Goal: Transaction & Acquisition: Purchase product/service

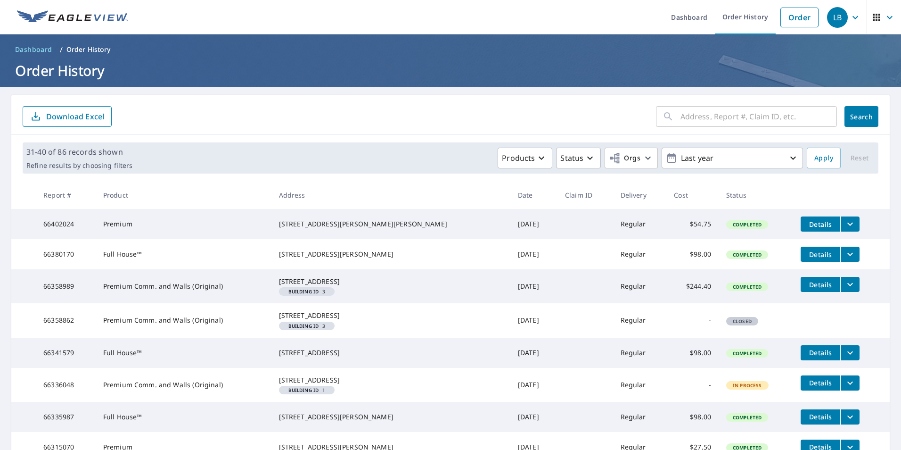
scroll to position [189, 0]
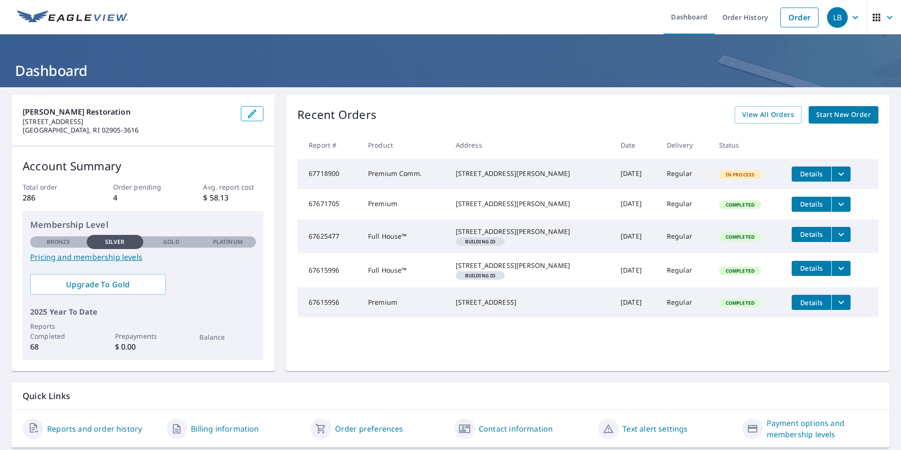
scroll to position [29, 0]
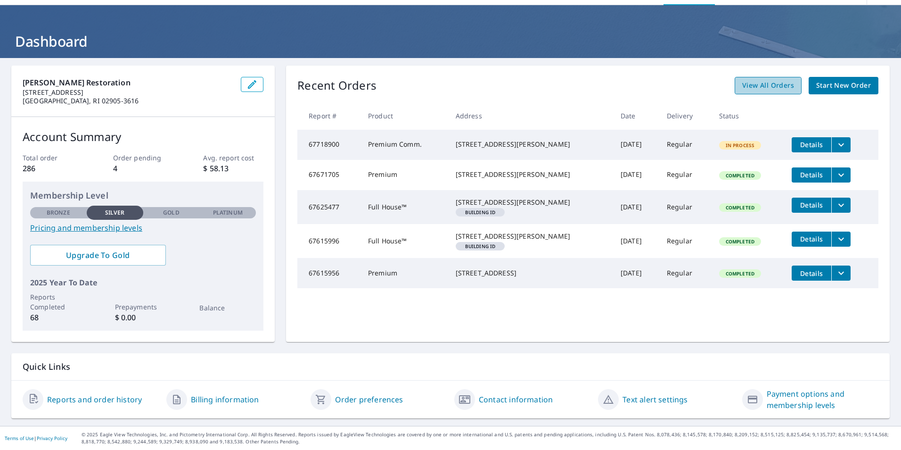
click at [757, 88] on span "View All Orders" at bounding box center [768, 86] width 52 height 12
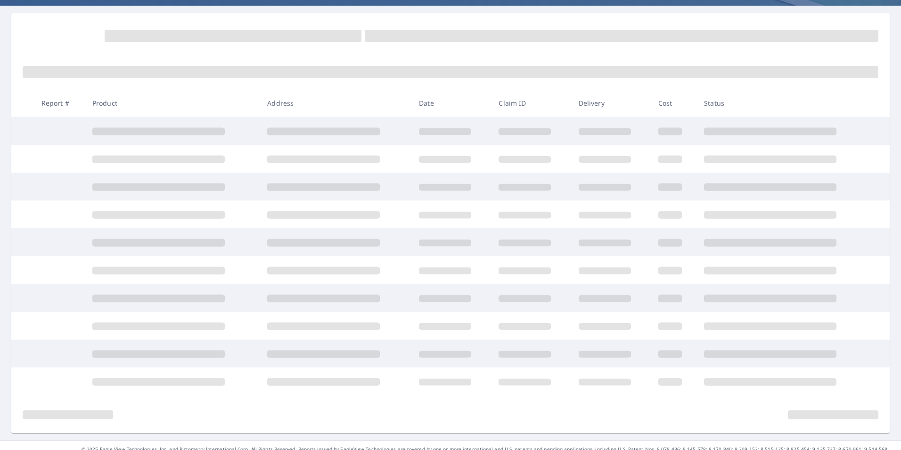
scroll to position [96, 0]
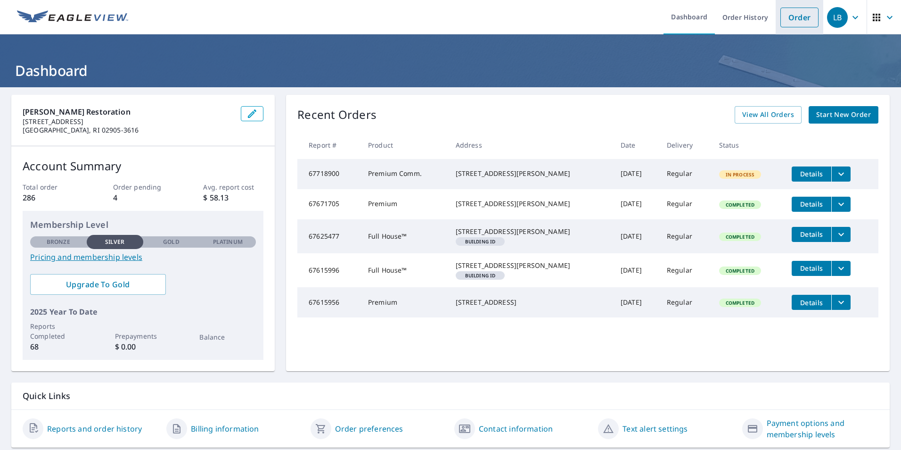
click at [788, 23] on link "Order" at bounding box center [800, 18] width 38 height 20
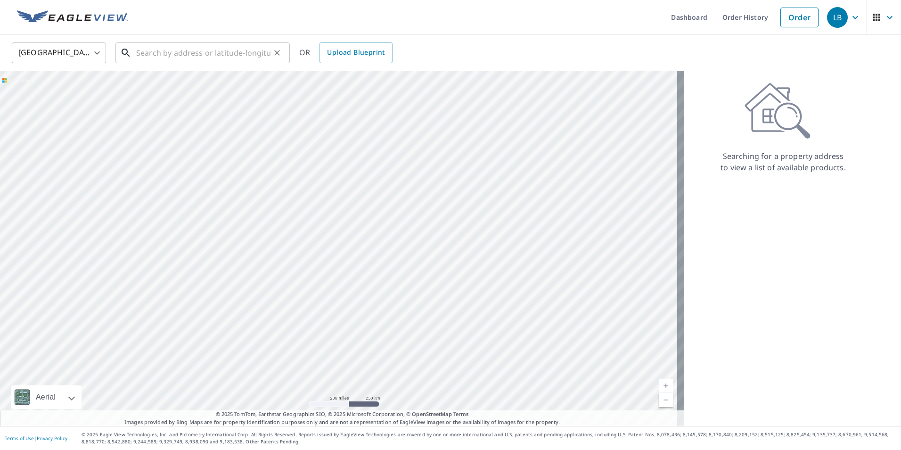
click at [150, 57] on input "text" at bounding box center [203, 53] width 134 height 26
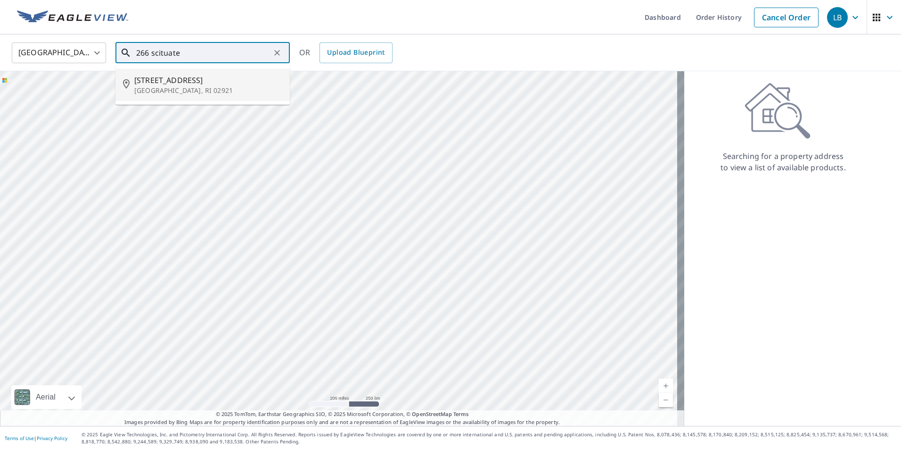
click at [157, 88] on p "[GEOGRAPHIC_DATA], RI 02921" at bounding box center [208, 90] width 148 height 9
type input "[STREET_ADDRESS]"
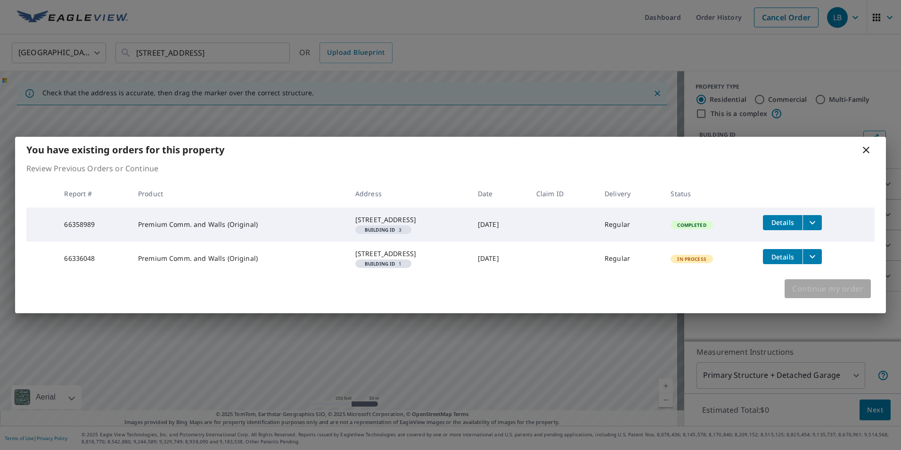
click at [828, 295] on span "Continue my order" at bounding box center [827, 288] width 71 height 13
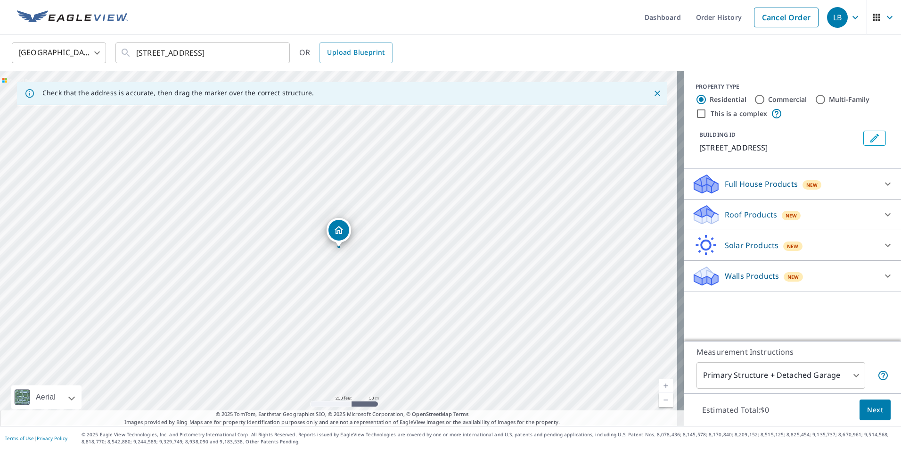
click at [882, 187] on icon at bounding box center [887, 183] width 11 height 11
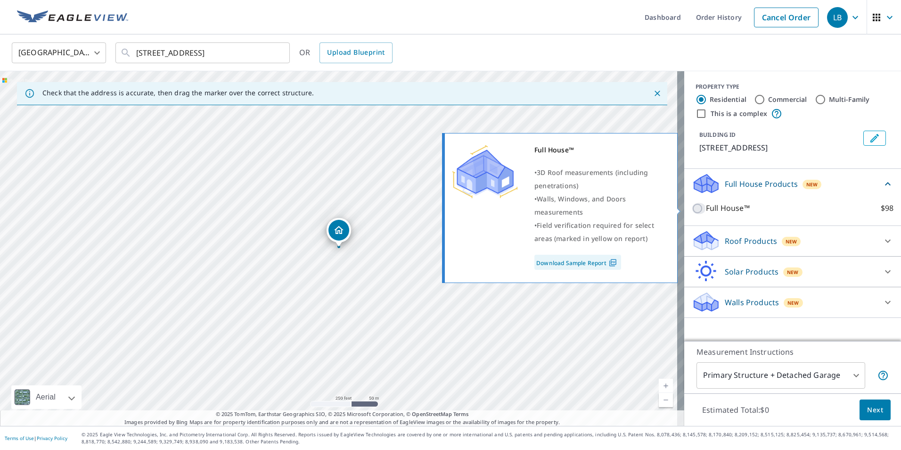
click at [692, 208] on input "Full House™ $98" at bounding box center [699, 208] width 14 height 11
checkbox input "true"
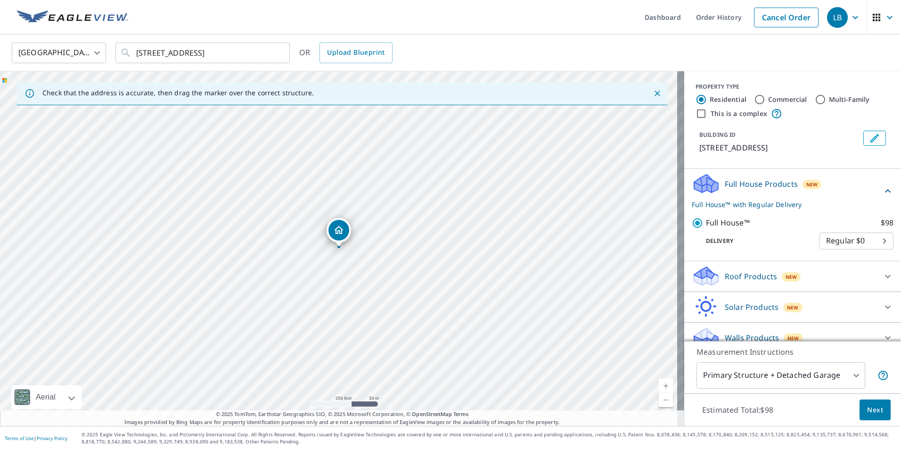
click at [867, 408] on span "Next" at bounding box center [875, 410] width 16 height 12
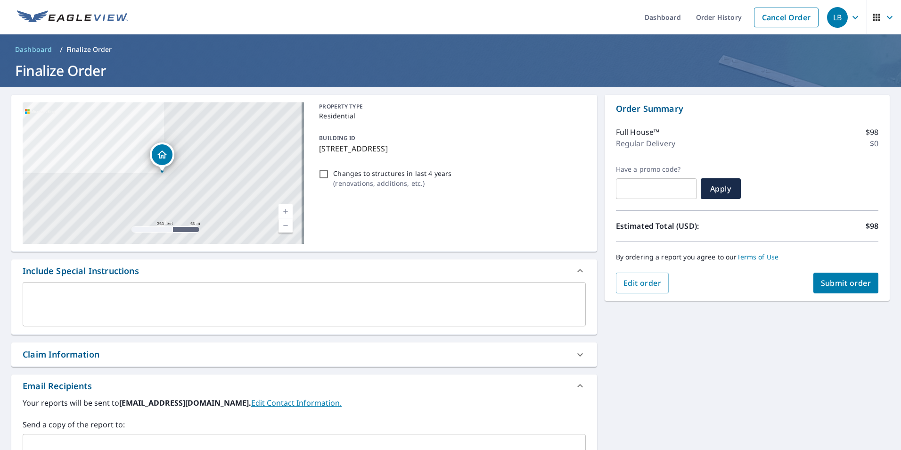
click at [50, 290] on div "x ​" at bounding box center [304, 304] width 563 height 44
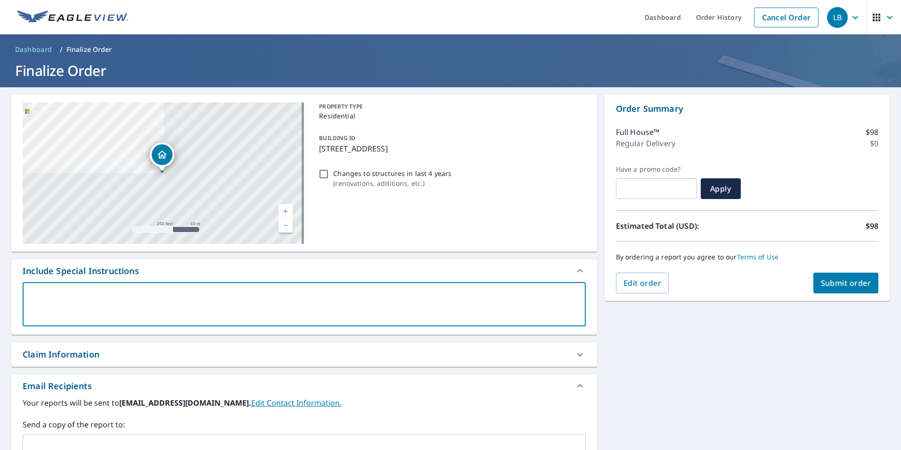
type textarea "I"
type textarea "x"
type textarea "I"
type textarea "x"
type textarea "I w"
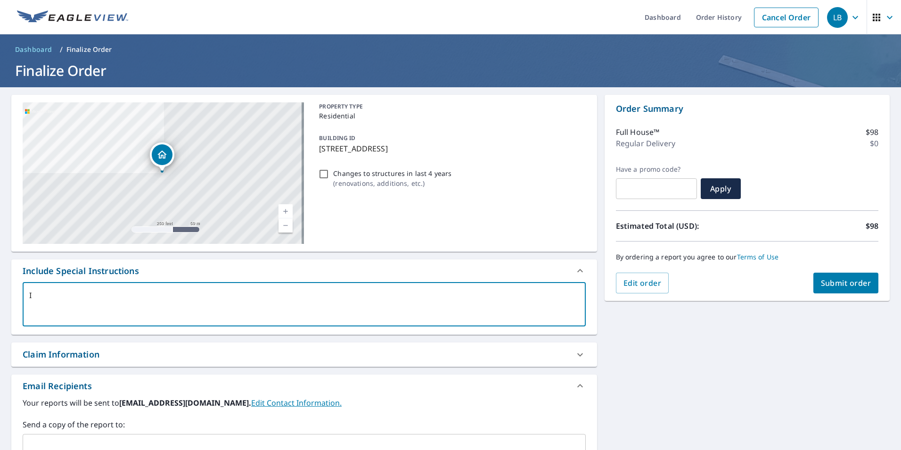
type textarea "x"
type textarea "I wo"
type textarea "x"
type textarea "I wou"
type textarea "x"
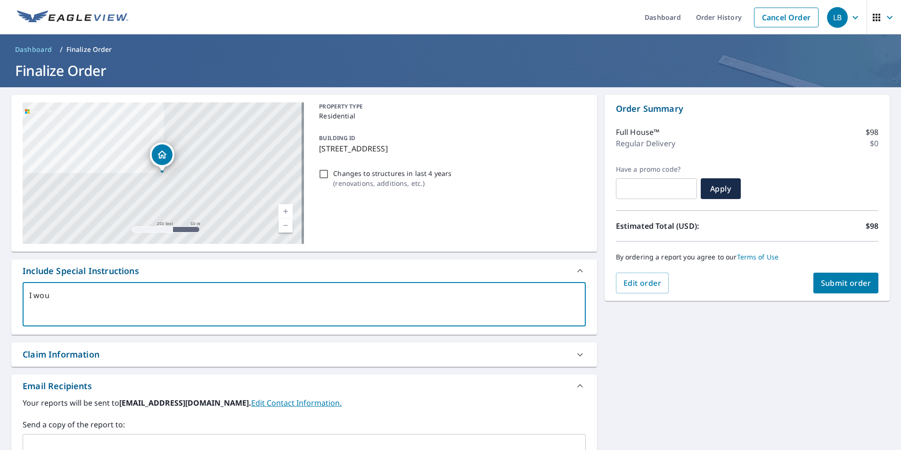
type textarea "I woul"
type textarea "x"
type textarea "I would"
type textarea "x"
type textarea "I would"
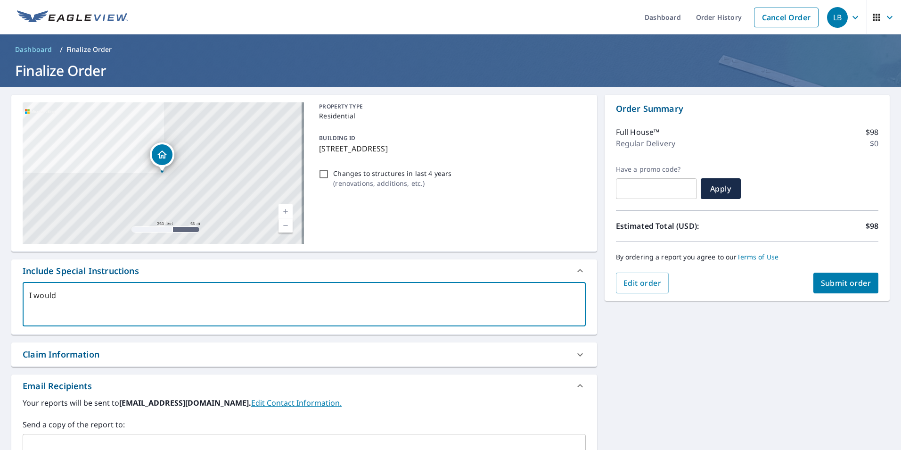
type textarea "x"
type textarea "I would l"
type textarea "x"
type textarea "I would li"
type textarea "x"
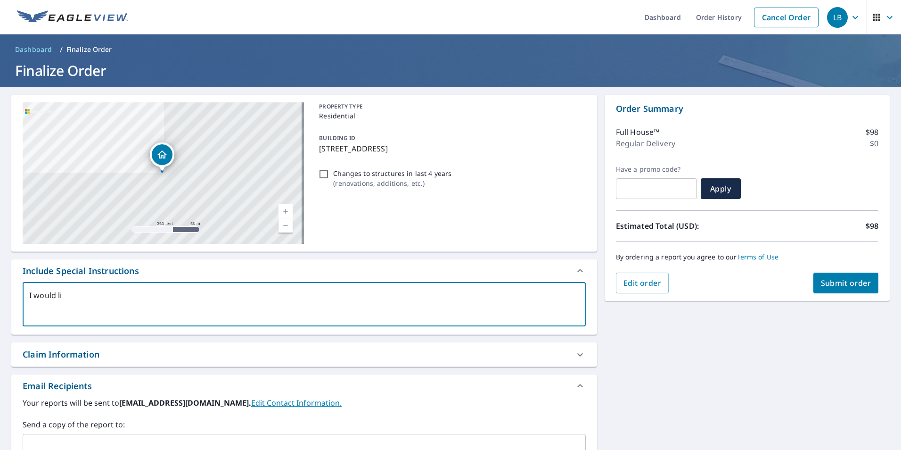
type textarea "I would lik"
type textarea "x"
type textarea "I would like"
type textarea "x"
type textarea "I would like"
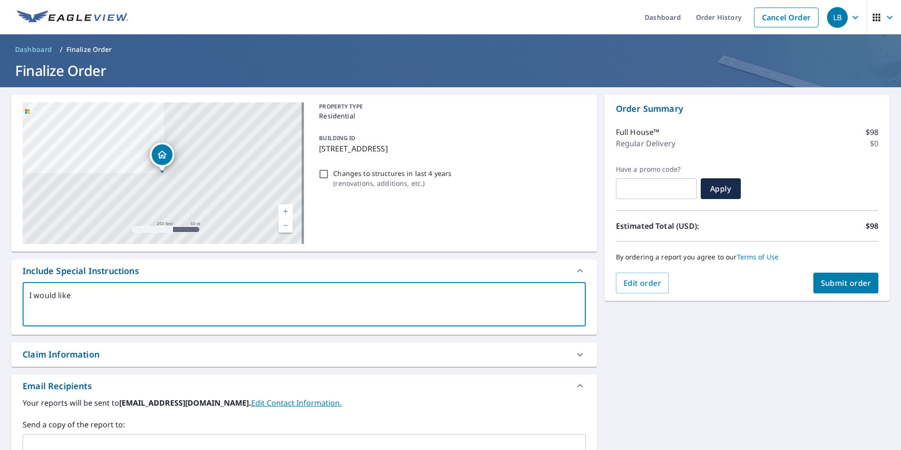
type textarea "x"
type textarea "I would like a"
type textarea "x"
type textarea "I would like a"
type textarea "x"
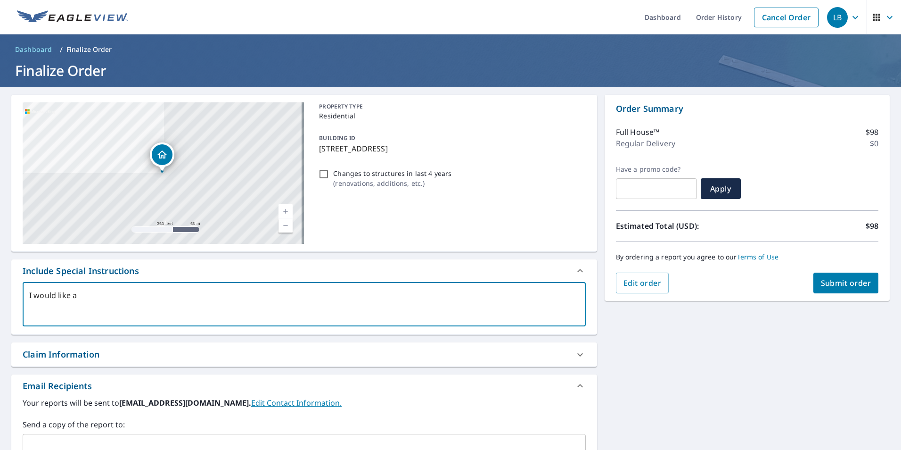
type textarea "I would like a f"
type textarea "x"
type textarea "I would like a fu"
type textarea "x"
type textarea "I would like a ful"
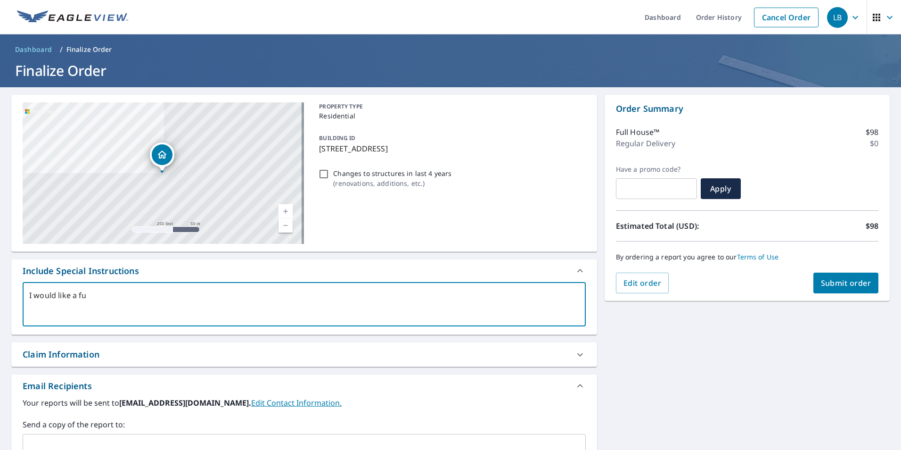
type textarea "x"
type textarea "I would like a full"
type textarea "x"
type textarea "I would like a full"
type textarea "x"
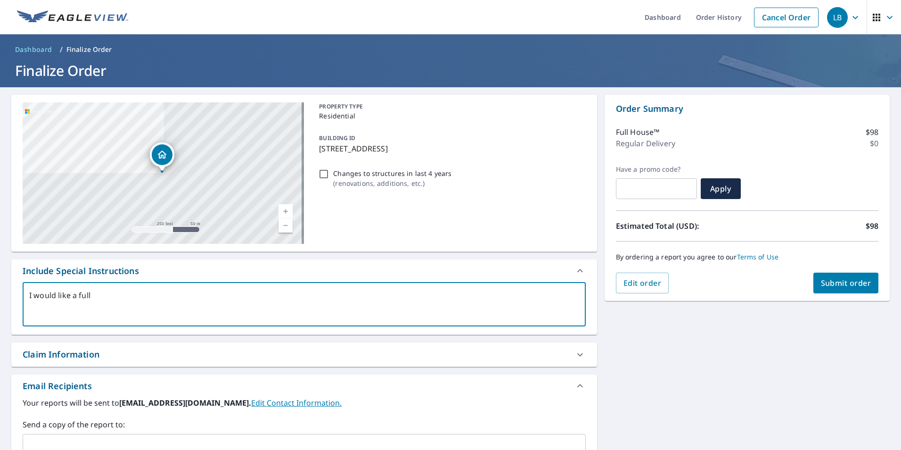
type textarea "I would like a full r"
type textarea "x"
type textarea "I would like a full re"
type textarea "x"
type textarea "I would like a full rep"
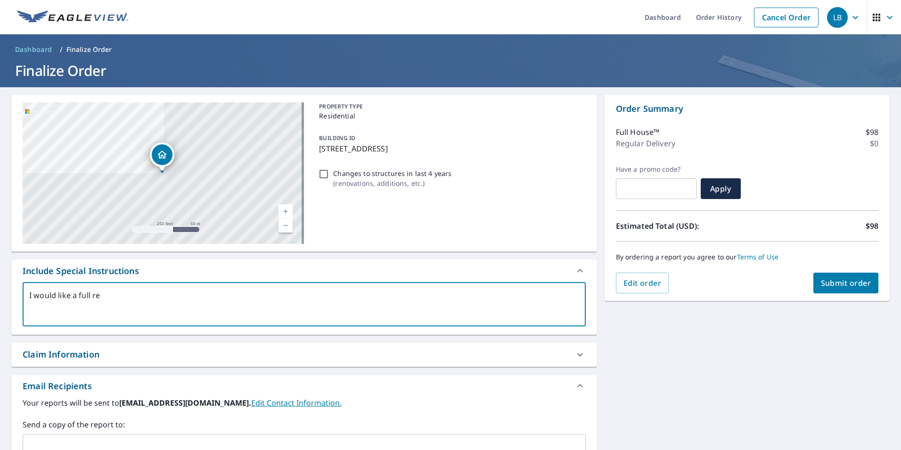
type textarea "x"
type textarea "I would like a full repo"
type textarea "x"
type textarea "I would like a full repor"
type textarea "x"
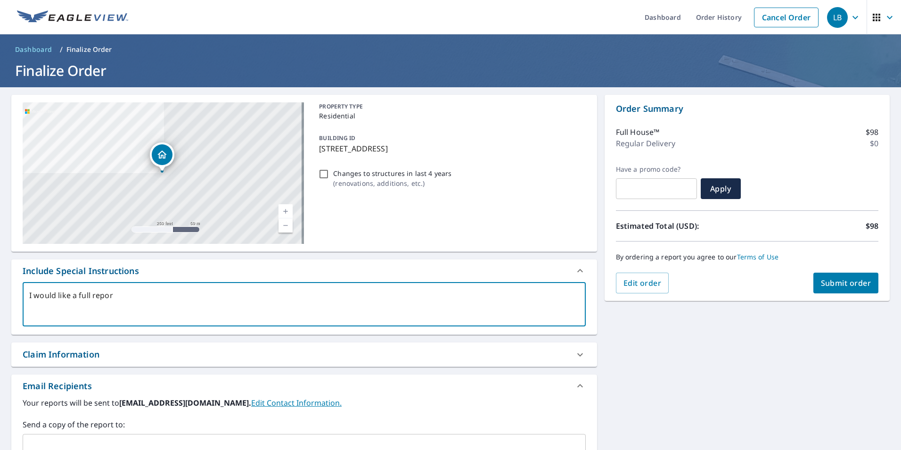
type textarea "I would like a full report"
type textarea "x"
type textarea "I would like a full report"
type textarea "x"
type textarea "I would like a full report ("
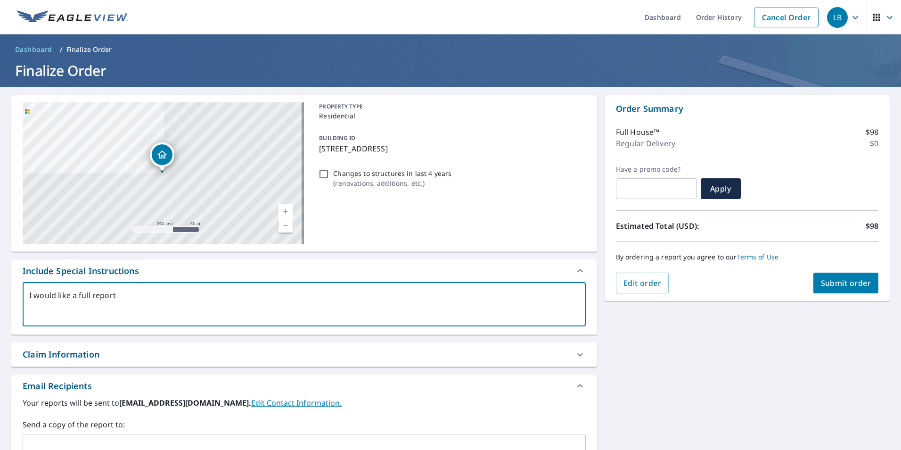
type textarea "x"
type textarea "I would like a full report (r"
type textarea "x"
type textarea "I would like a full report (ro"
type textarea "x"
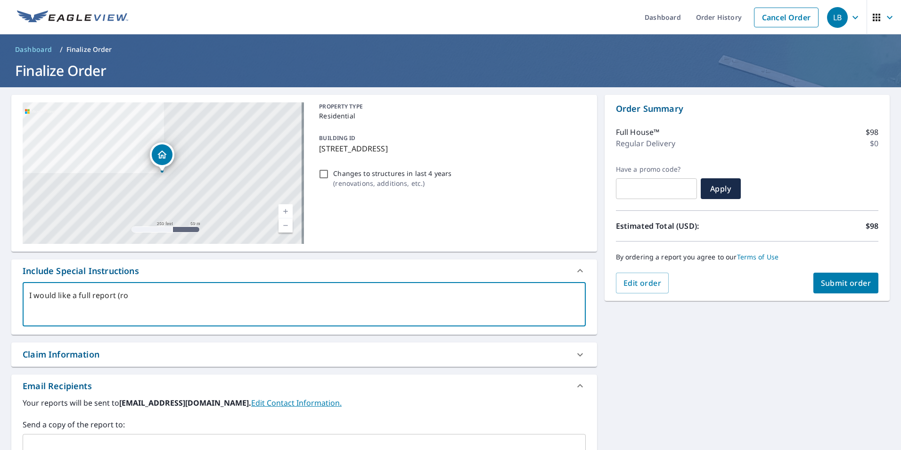
type textarea "I would like a full report (roo"
type textarea "x"
type textarea "I would like a full report (roof"
type textarea "x"
type textarea "I would like a full report (roof"
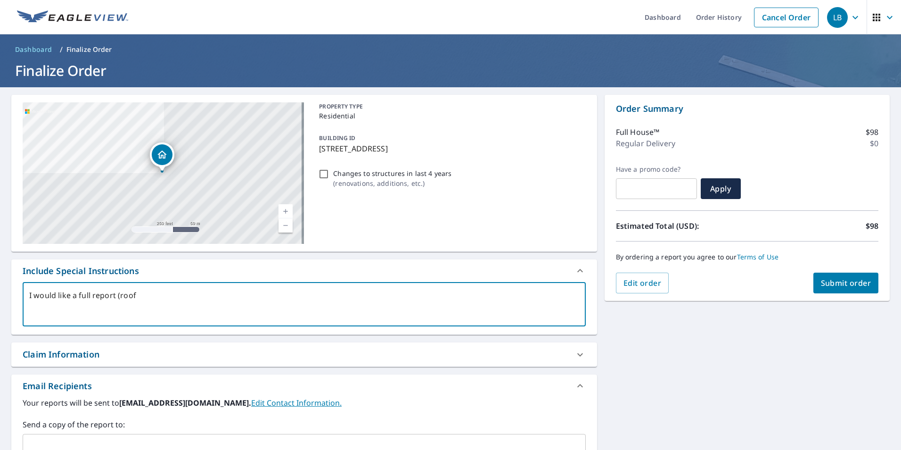
type textarea "x"
type textarea "I would like a full report (roof a"
type textarea "x"
type textarea "I would like a full report (roof an"
type textarea "x"
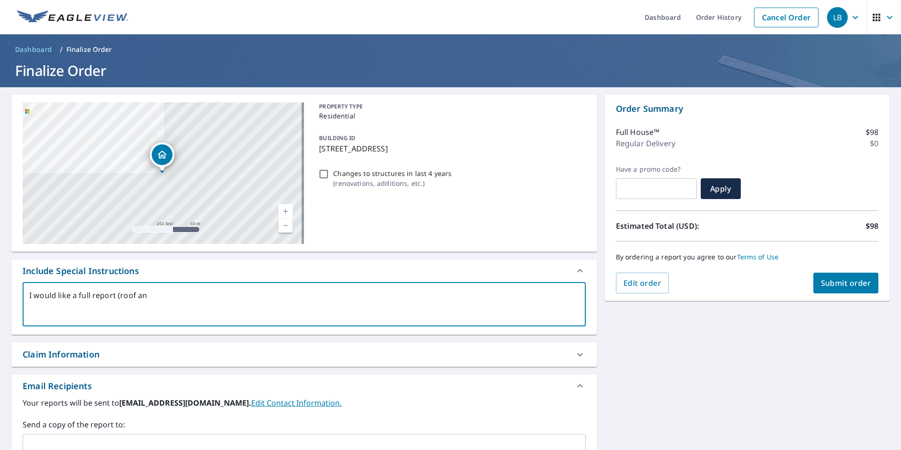
type textarea "I would like a full report (roof and"
type textarea "x"
type textarea "I would like a full report (roof and"
type textarea "x"
type textarea "I would like a full report (roof and w"
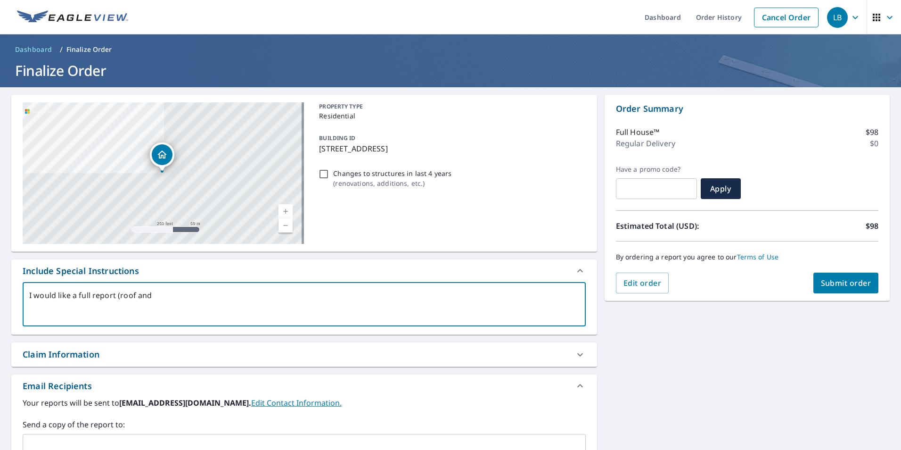
type textarea "x"
type textarea "I would like a full report (roof and wa"
type textarea "x"
type textarea "I would like a full report (roof and wal"
type textarea "x"
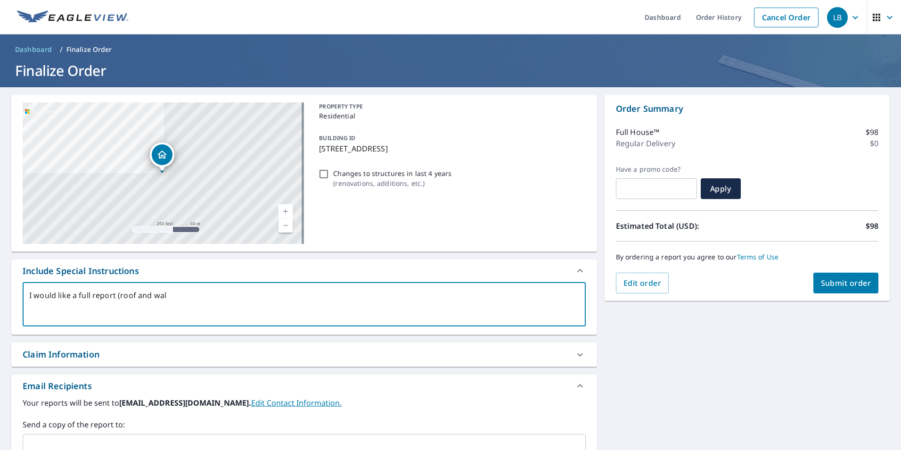
type textarea "I would like a full report (roof and wall"
type textarea "x"
type textarea "I would like a full report (roof and walls"
type textarea "x"
type textarea "I would like a full report (roof and walls)"
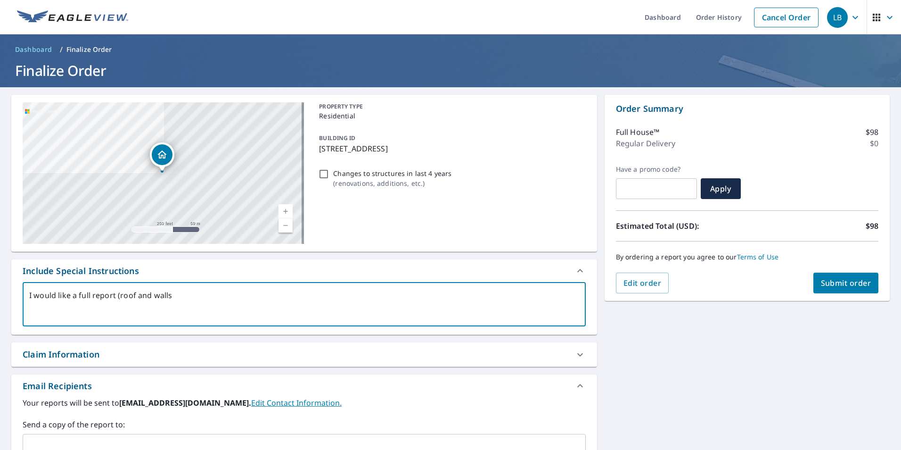
type textarea "x"
type textarea "I would like a full report (roof and walls)"
type textarea "x"
type textarea "I would like a full report (roof and walls) f"
type textarea "x"
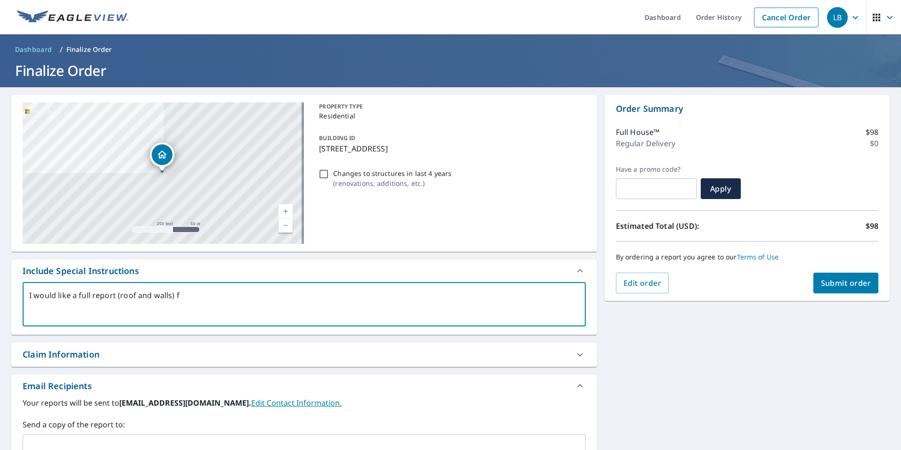
type textarea "I would like a full report (roof and walls) fo"
type textarea "x"
type textarea "I would like a full report (roof and walls) for"
type textarea "x"
type textarea "I would like a full report (roof and walls) for"
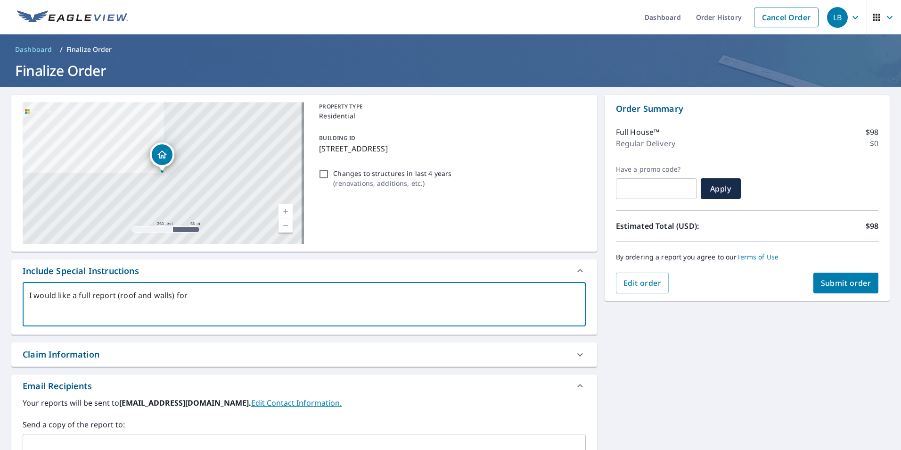
type textarea "x"
type textarea "I would like a full report (roof and walls) for b"
type textarea "x"
type textarea "I would like a full report (roof and walls) for bu"
type textarea "x"
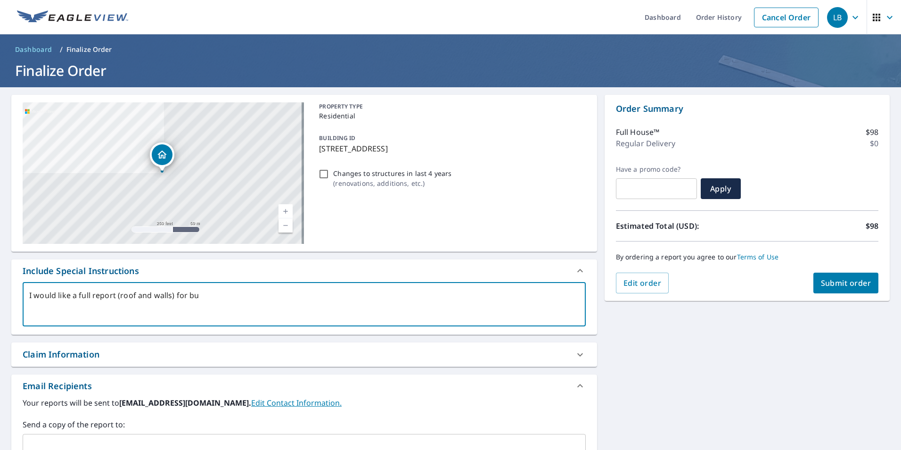
type textarea "I would like a full report (roof and walls) for [PERSON_NAME]"
type textarea "x"
type textarea "I would like a full report (roof and walls) for buil"
type textarea "x"
type textarea "I would like a full report (roof and walls) for build"
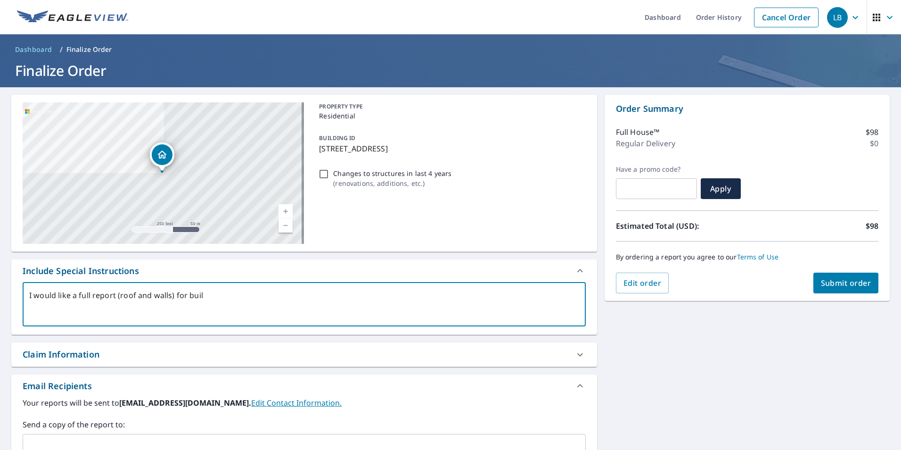
type textarea "x"
type textarea "I would like a full report (roof and walls) for buildi"
type textarea "x"
type textarea "I would like a full report (roof and walls) for buildin"
type textarea "x"
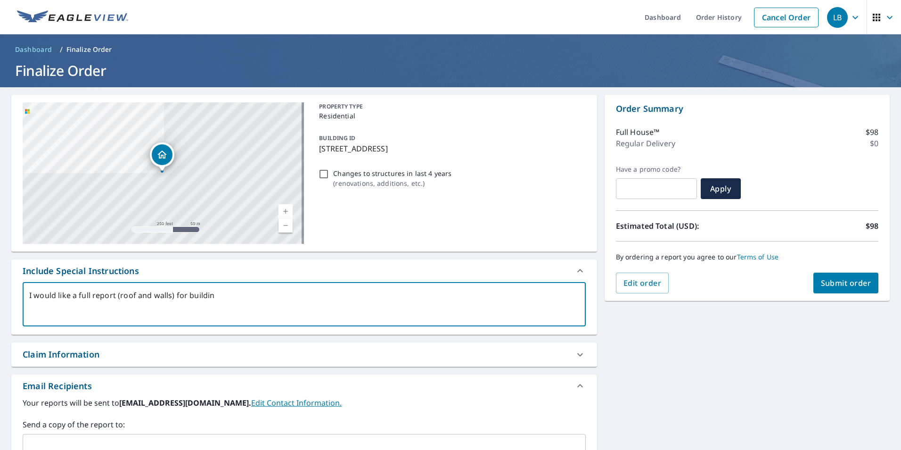
type textarea "I would like a full report (roof and walls) for building"
type textarea "x"
type textarea "I would like a full report (roof and walls) for buildings"
type textarea "x"
type textarea "I would like a full report (roof and walls) for buildings"
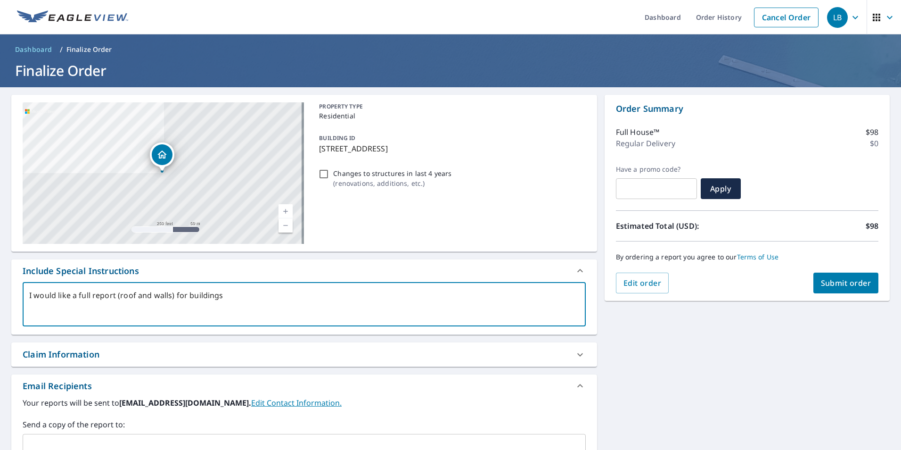
type textarea "x"
type textarea "I would like a full report (roof and walls) for buildings m"
type textarea "x"
type textarea "I would like a full report (roof and walls) for buildings ma"
type textarea "x"
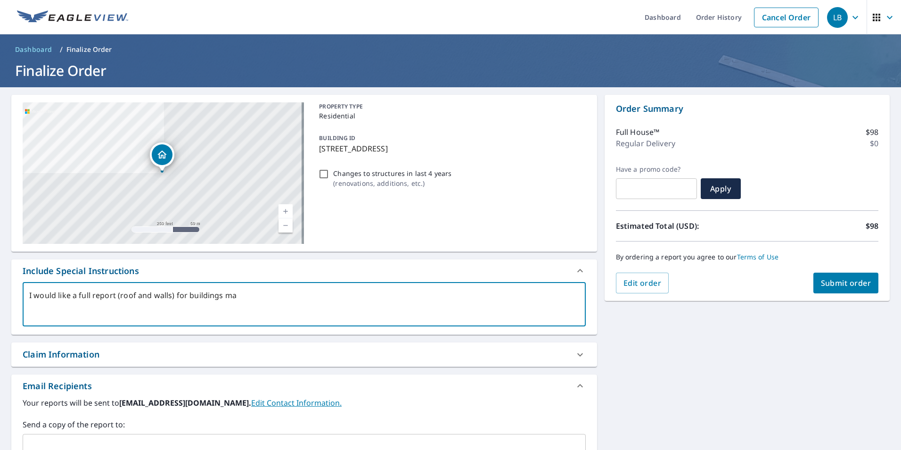
type textarea "I would like a full report (roof and walls) for buildings mar"
type textarea "x"
type textarea "I would like a full report (roof and walls) for buildings mark"
type textarea "x"
type textarea "I would like a full report (roof and walls) for buildings marke"
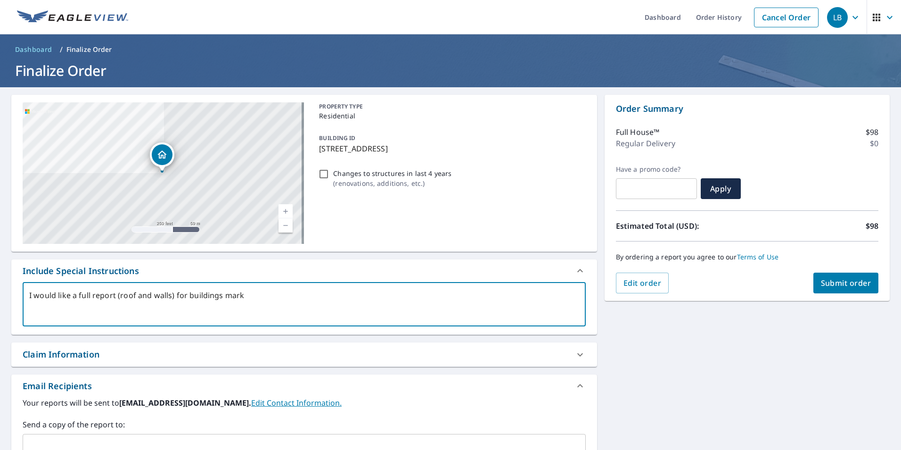
type textarea "x"
type textarea "I would like a full report (roof and walls) for buildings marked"
type textarea "x"
type textarea "I would like a full report (roof and walls) for buildings marked"
type textarea "x"
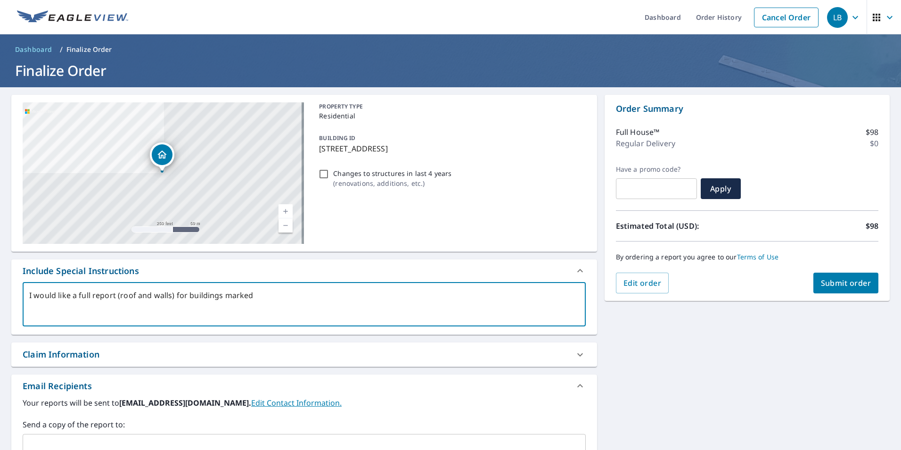
type textarea "I would like a full report (roof and walls) for buildings marked 2"
type textarea "x"
type textarea "I would like a full report (roof and walls) for buildings marked 2"
type textarea "x"
type textarea "I would like a full report (roof and walls) for buildings marked 2 a"
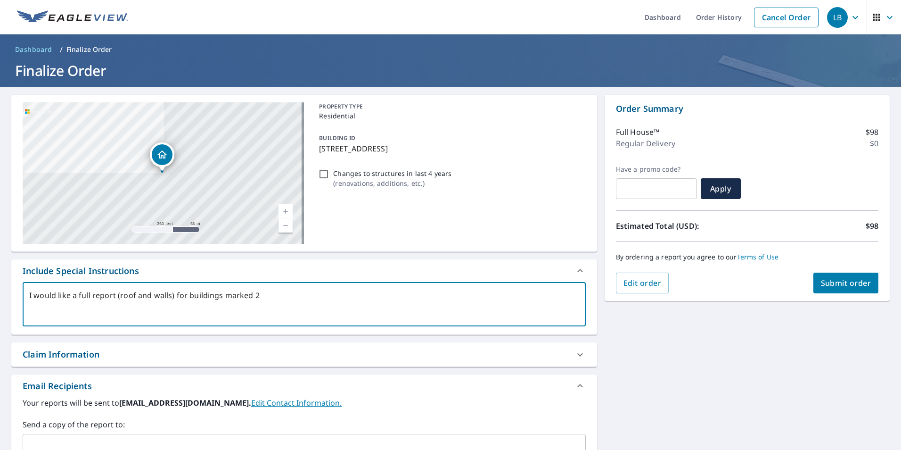
type textarea "x"
type textarea "I would like a full report (roof and walls) for buildings marked 2 an"
type textarea "x"
type textarea "I would like a full report (roof and walls) for buildings marked 2 and"
type textarea "x"
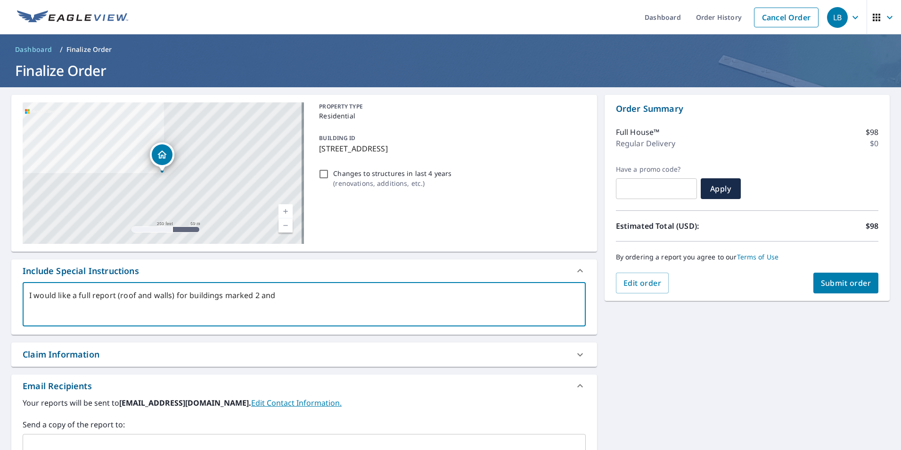
type textarea "I would like a full report (roof and walls) for buildings marked 2 and"
type textarea "x"
type textarea "I would like a full report (roof and walls) for buildings marked 2 and 4"
type textarea "x"
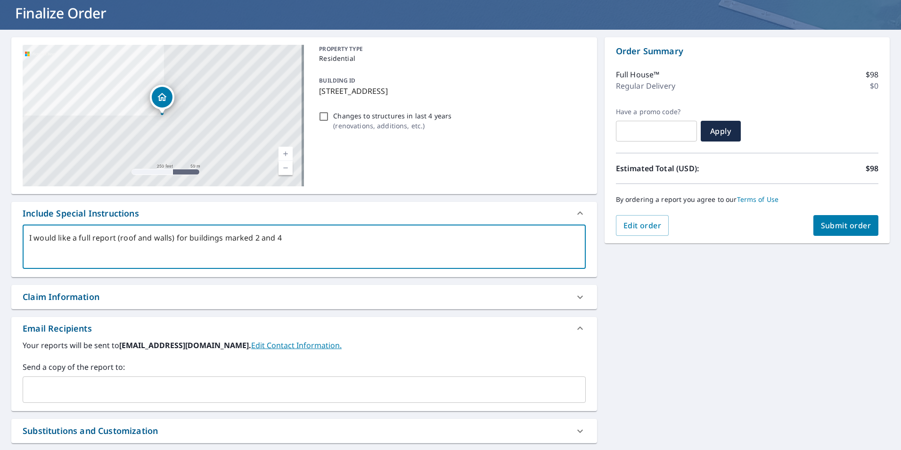
scroll to position [47, 0]
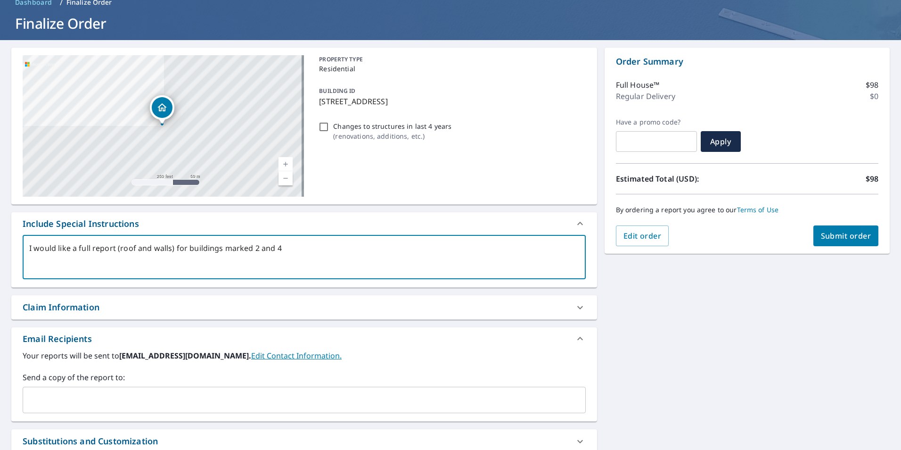
type textarea "I would like a full report (roof and walls) for buildings marked 2 and 4"
type textarea "x"
type textarea "I would like a full report (roof and walls) for buildings marked 2 and 4 b"
type textarea "x"
type textarea "I would like a full report (roof and walls) for buildings marked 2 and 4 ba"
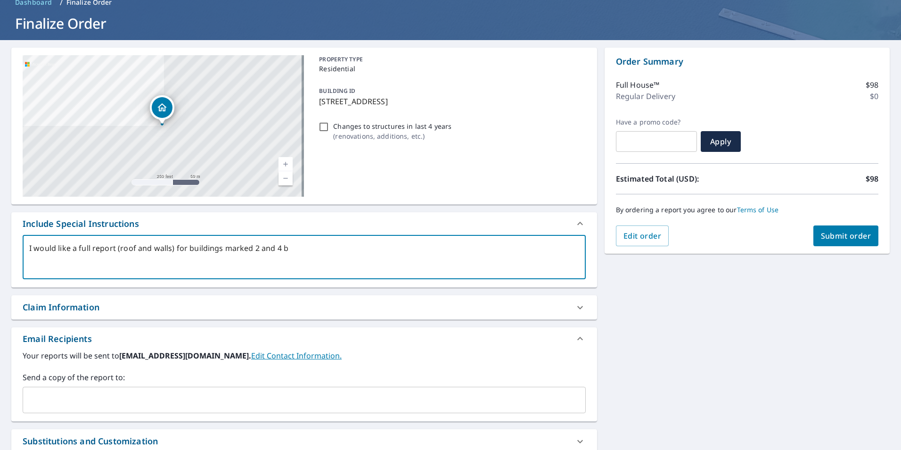
type textarea "x"
type textarea "I would like a full report (roof and walls) for buildings marked 2 and 4 bas"
type textarea "x"
type textarea "I would like a full report (roof and walls) for buildings marked 2 and 4 base"
type textarea "x"
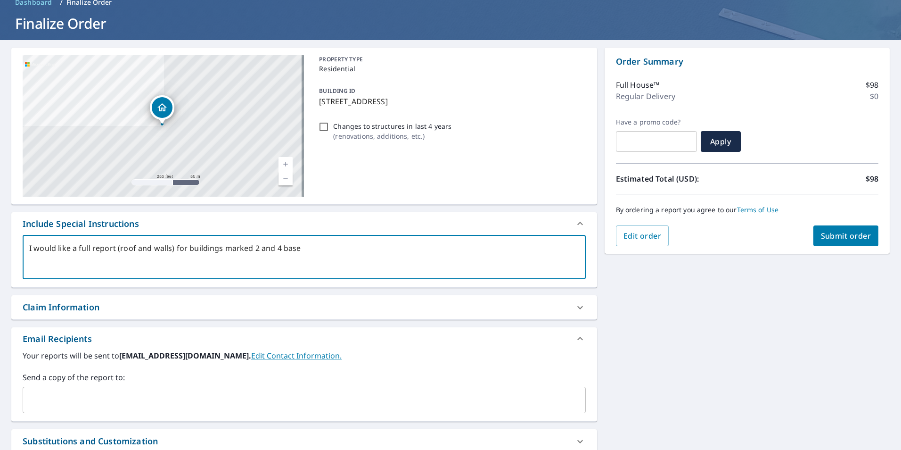
type textarea "I would like a full report (roof and walls) for buildings marked 2 and 4 based"
type textarea "x"
type textarea "I would like a full report (roof and walls) for buildings marked 2 and 4 based"
type textarea "x"
type textarea "I would like a full report (roof and walls) for buildings marked 2 and 4 based o"
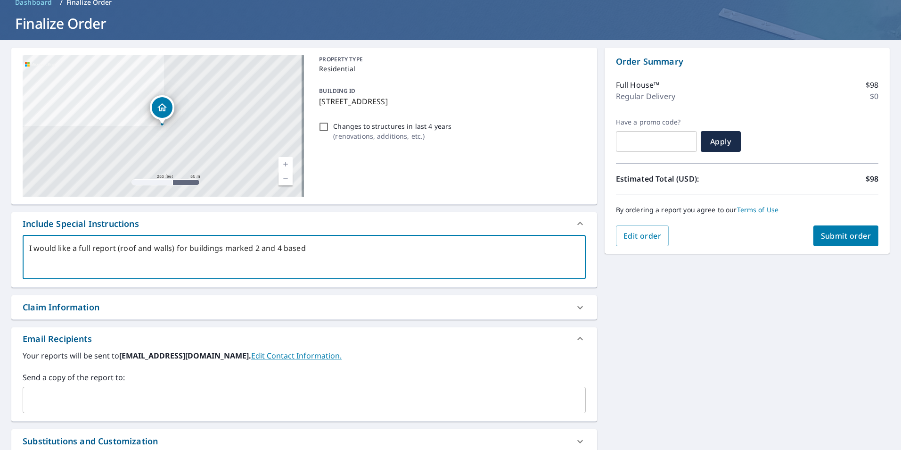
type textarea "x"
type textarea "I would like a full report (roof and walls) for buildings marked 2 and 4 based …"
type textarea "x"
type textarea "I would like a full report (roof and walls) for buildings marked 2 and 4 based …"
type textarea "x"
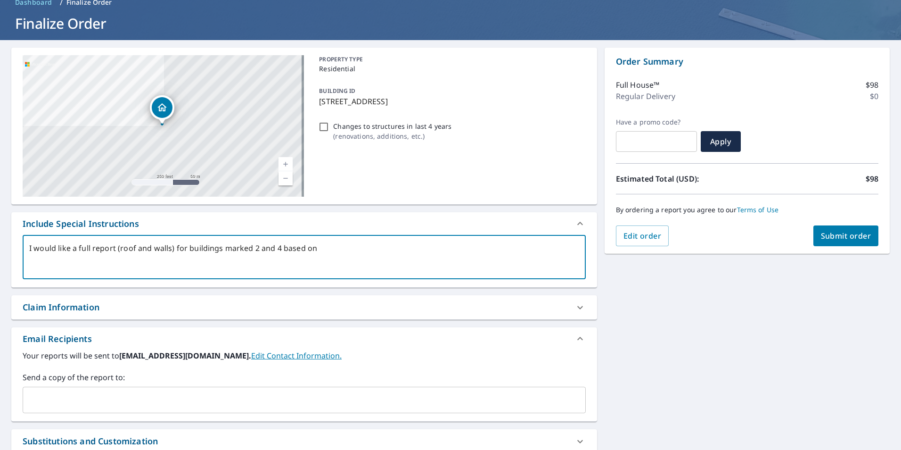
type textarea "I would like a full report (roof and walls) for buildings marked 2 and 4 based …"
type textarea "x"
type textarea "I would like a full report (roof and walls) for buildings marked 2 and 4 based …"
type textarea "x"
type textarea "I would like a full report (roof and walls) for buildings marked 2 and 4 based …"
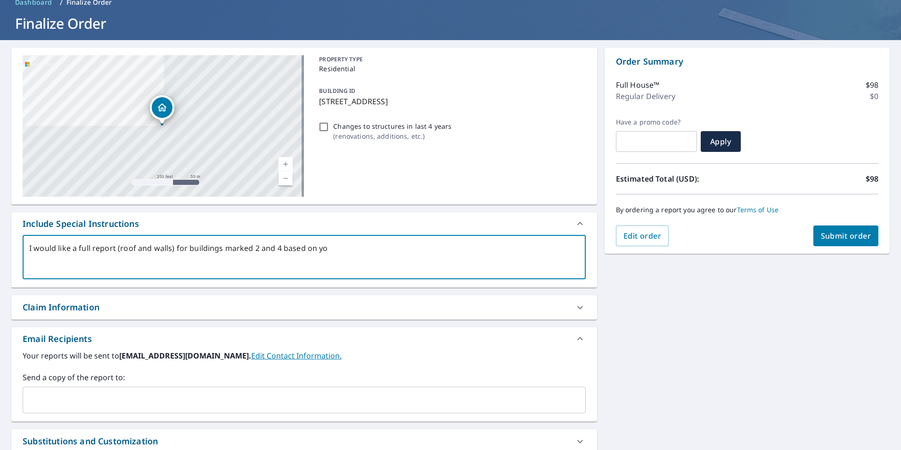
type textarea "x"
type textarea "I would like a full report (roof and walls) for buildings marked 2 and 4 based …"
type textarea "x"
type textarea "I would like a full report (roof and walls) for buildings marked 2 and 4 based …"
type textarea "x"
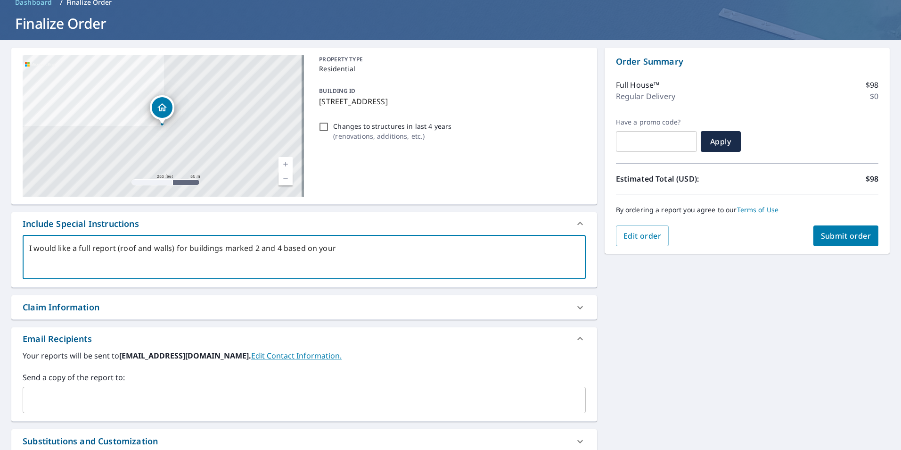
type textarea "I would like a full report (roof and walls) for buildings marked 2 and 4 based …"
type textarea "x"
type textarea "I would like a full report (roof and walls) for buildings marked 2 and 4 based …"
type textarea "x"
type textarea "I would like a full report (roof and walls) for buildings marked 2 and 4 based …"
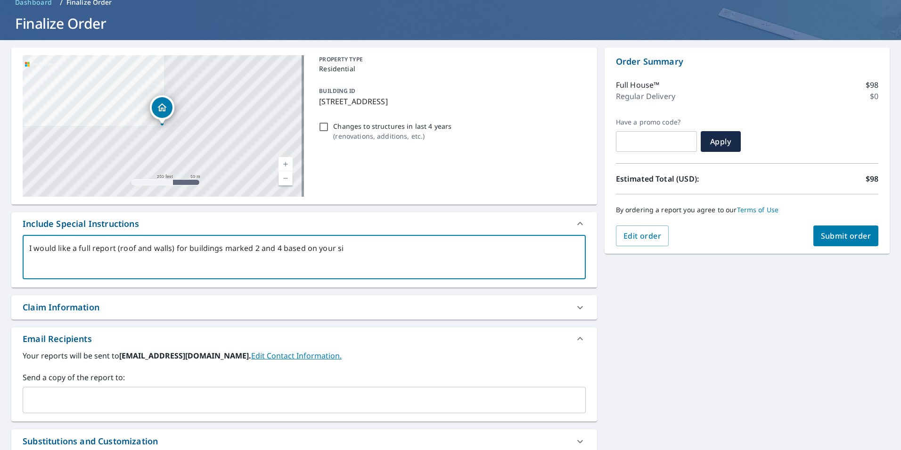
type textarea "x"
type textarea "I would like a full report (roof and walls) for buildings marked 2 and 4 based …"
type textarea "x"
type textarea "I would like a full report (roof and walls) for buildings marked 2 and 4 based …"
type textarea "x"
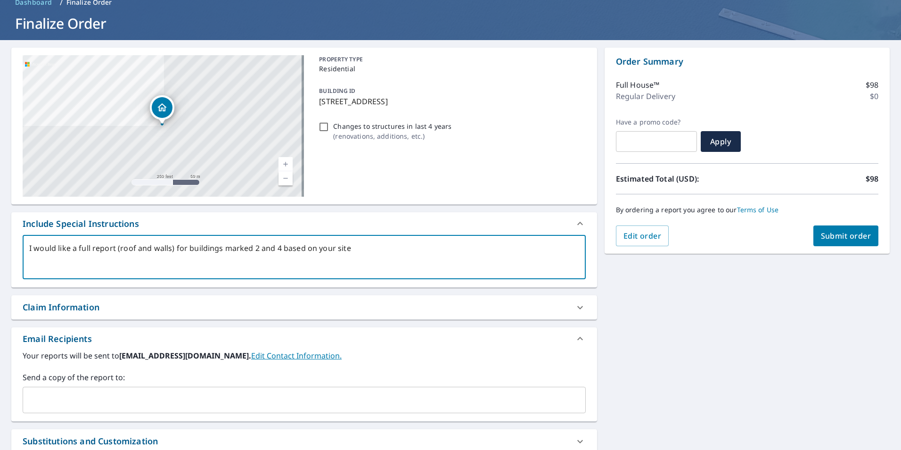
type textarea "I would like a full report (roof and walls) for buildings marked 2 and 4 based …"
type textarea "x"
type textarea "I would like a full report (roof and walls) for buildings marked 2 and 4 based …"
type textarea "x"
type textarea "I would like a full report (roof and walls) for buildings marked 2 and 4 based …"
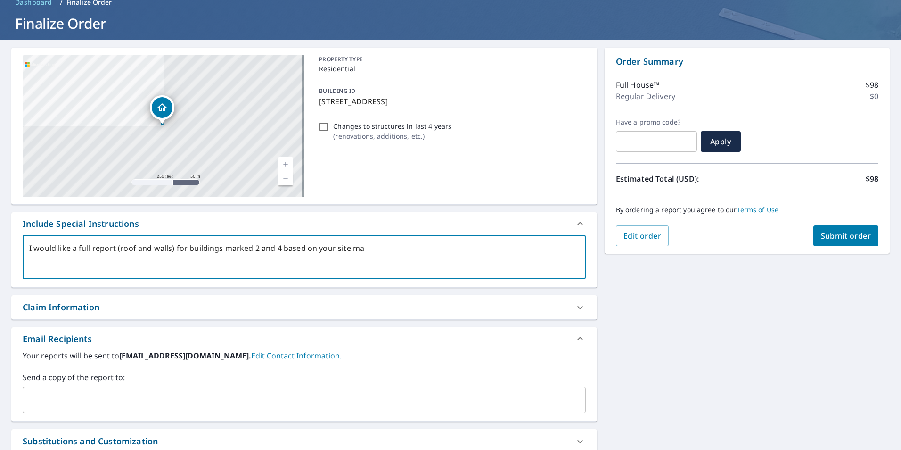
type textarea "x"
type textarea "I would like a full report (roof and walls) for buildings marked 2 and 4 based …"
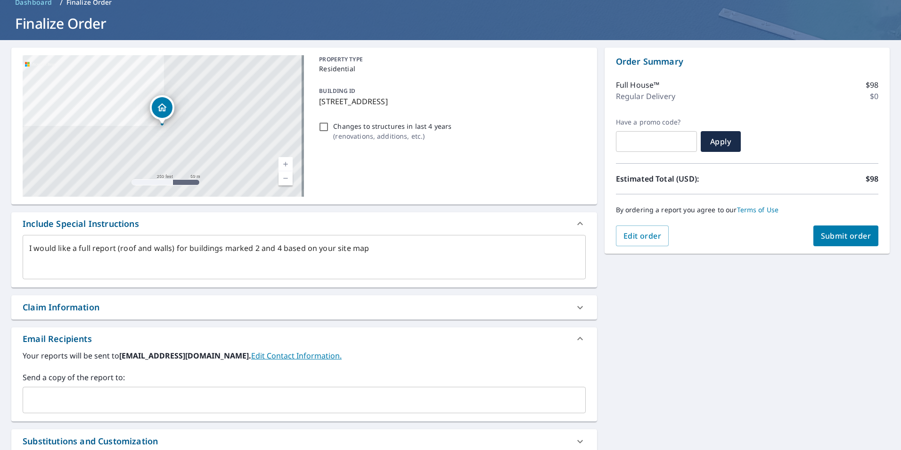
drag, startPoint x: 450, startPoint y: 254, endPoint x: 404, endPoint y: 242, distance: 46.8
click at [404, 242] on div "I would like a full report (roof and walls) for buildings marked 2 and 4 based …" at bounding box center [304, 257] width 563 height 44
type textarea "x"
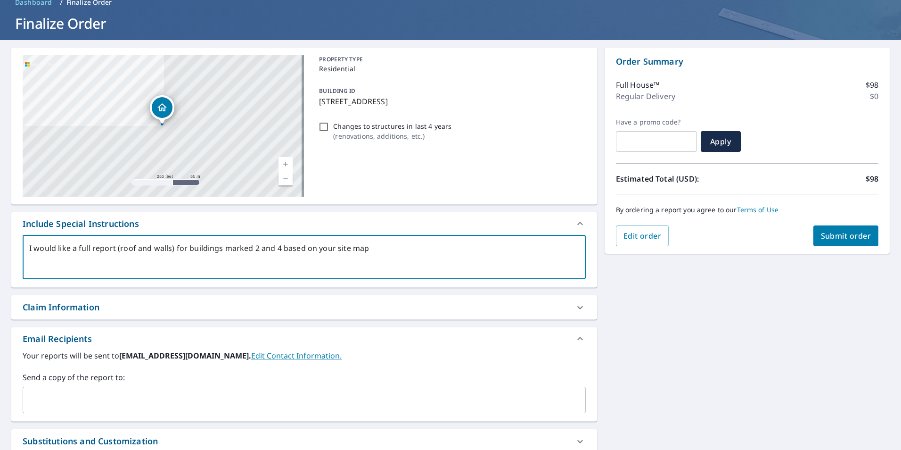
type textarea "I would like a full report (roof and walls) for buildings marked 2 and 4 based …"
type textarea "x"
type textarea "I would like a full report (roof and walls) for buildings marked 2 and 4 based …"
type textarea "x"
type textarea "I would like a full report (roof and walls) for buildings marked 2 and 4 based …"
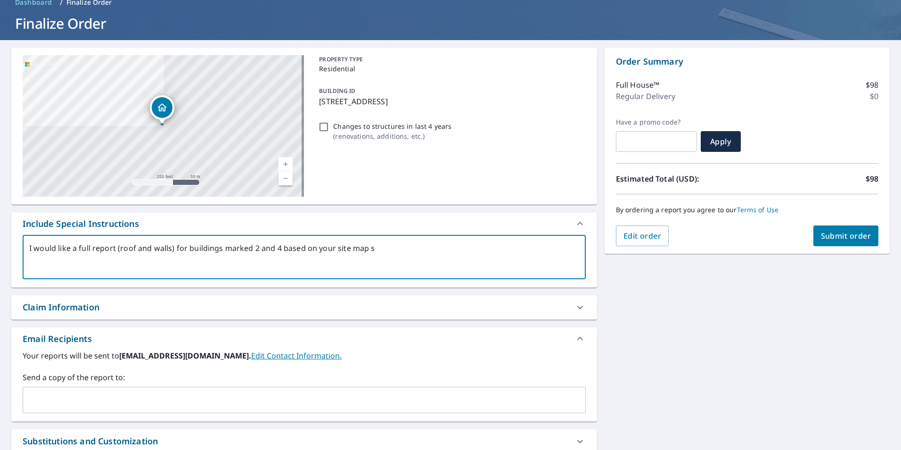
type textarea "x"
click at [539, 250] on textarea "I would like a full report (roof and walls) for buildings marked 2 and 4 based …" at bounding box center [304, 257] width 550 height 27
click at [824, 232] on span "Submit order" at bounding box center [846, 235] width 50 height 10
